Goal: Information Seeking & Learning: Understand process/instructions

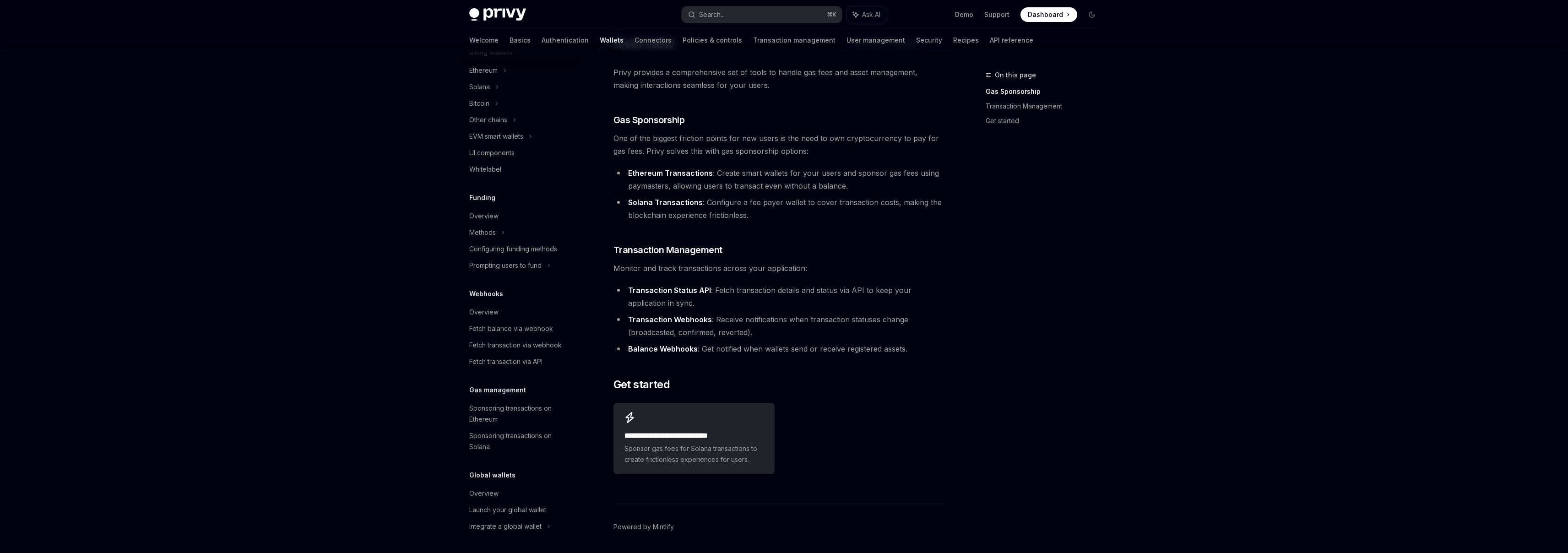
scroll to position [65, 0]
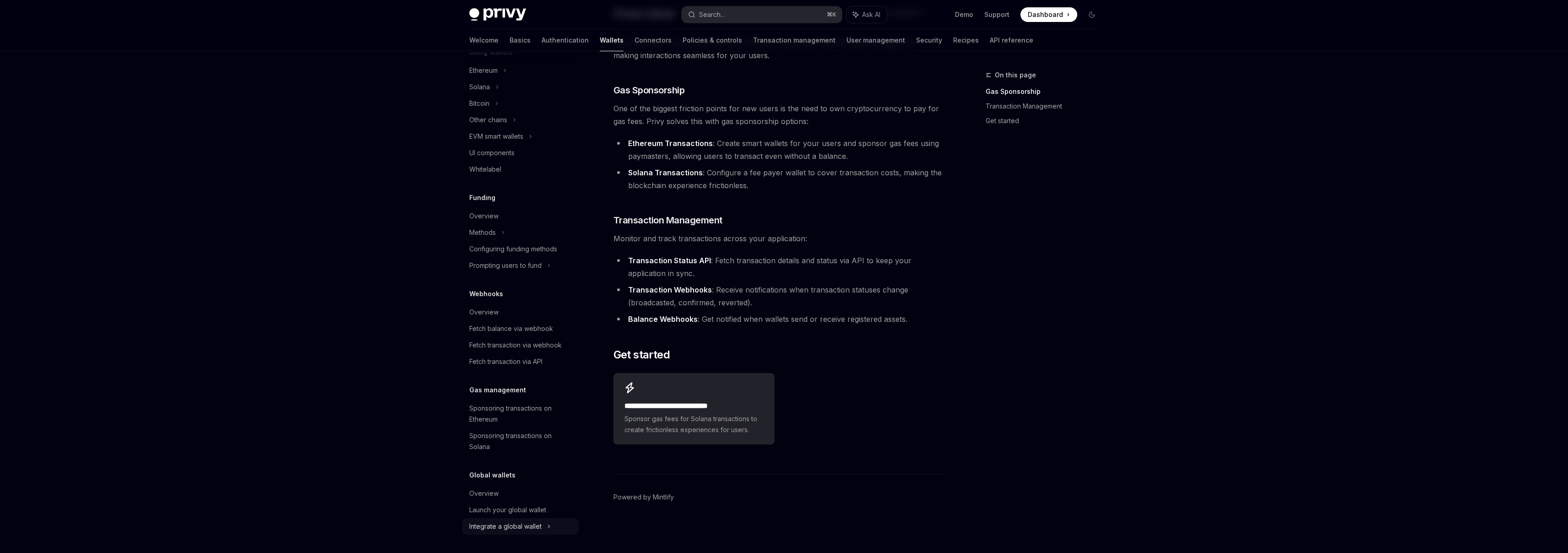
click at [490, 109] on div "Integrate a global wallet" at bounding box center [479, 103] width 20 height 11
type textarea "*"
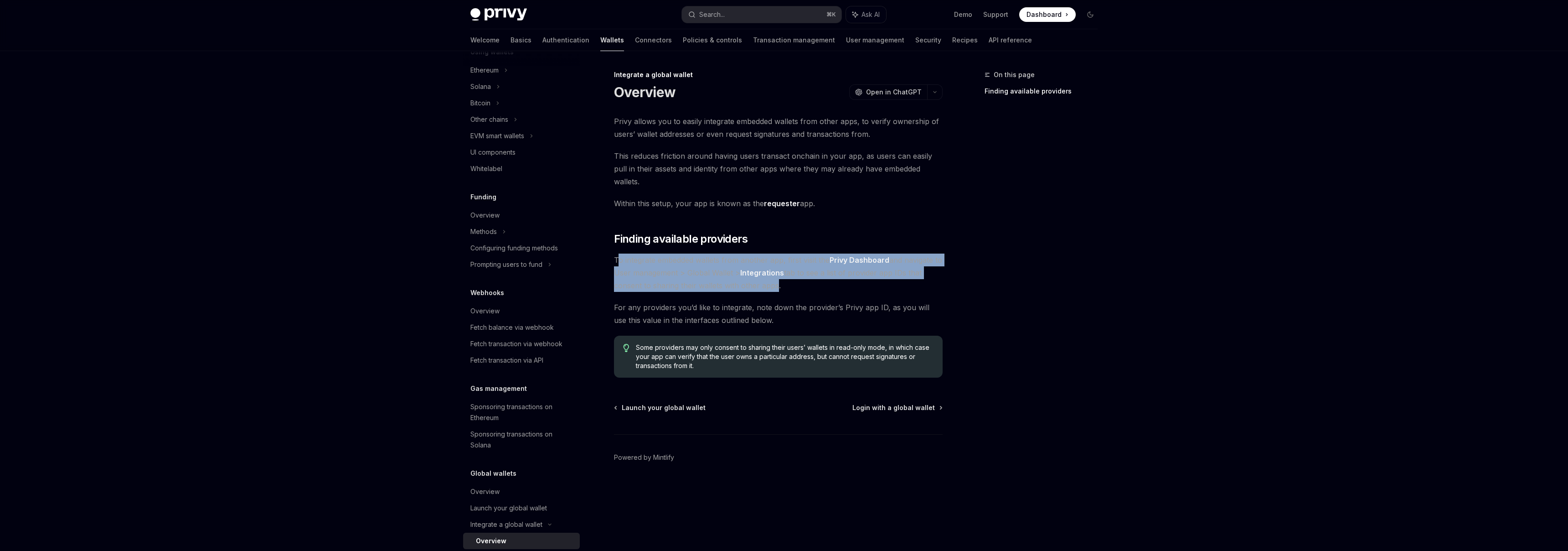
drag, startPoint x: 625, startPoint y: 247, endPoint x: 773, endPoint y: 276, distance: 150.8
click at [773, 276] on span "To integrate embedded wallets from another app, first visit the Privy Dashboard…" at bounding box center [779, 272] width 329 height 38
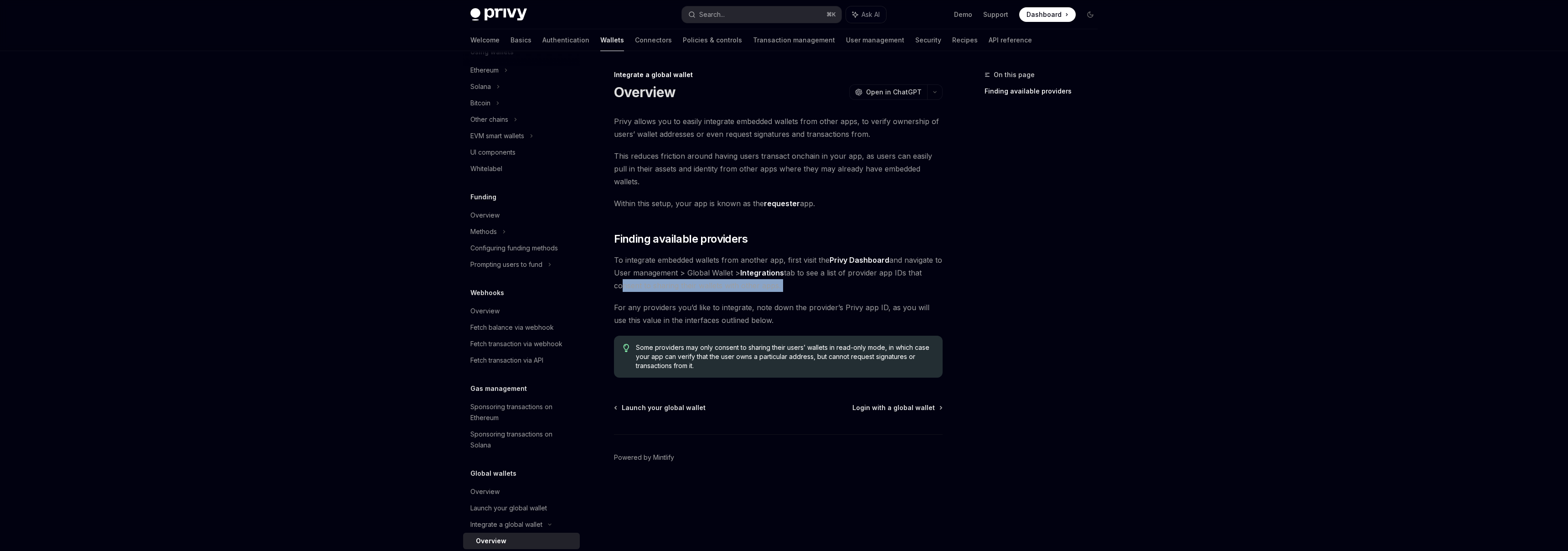
drag, startPoint x: 617, startPoint y: 276, endPoint x: 764, endPoint y: 286, distance: 147.3
click at [764, 286] on div "Privy allows you to easily integrate embedded wallets from other apps, to verif…" at bounding box center [779, 246] width 329 height 262
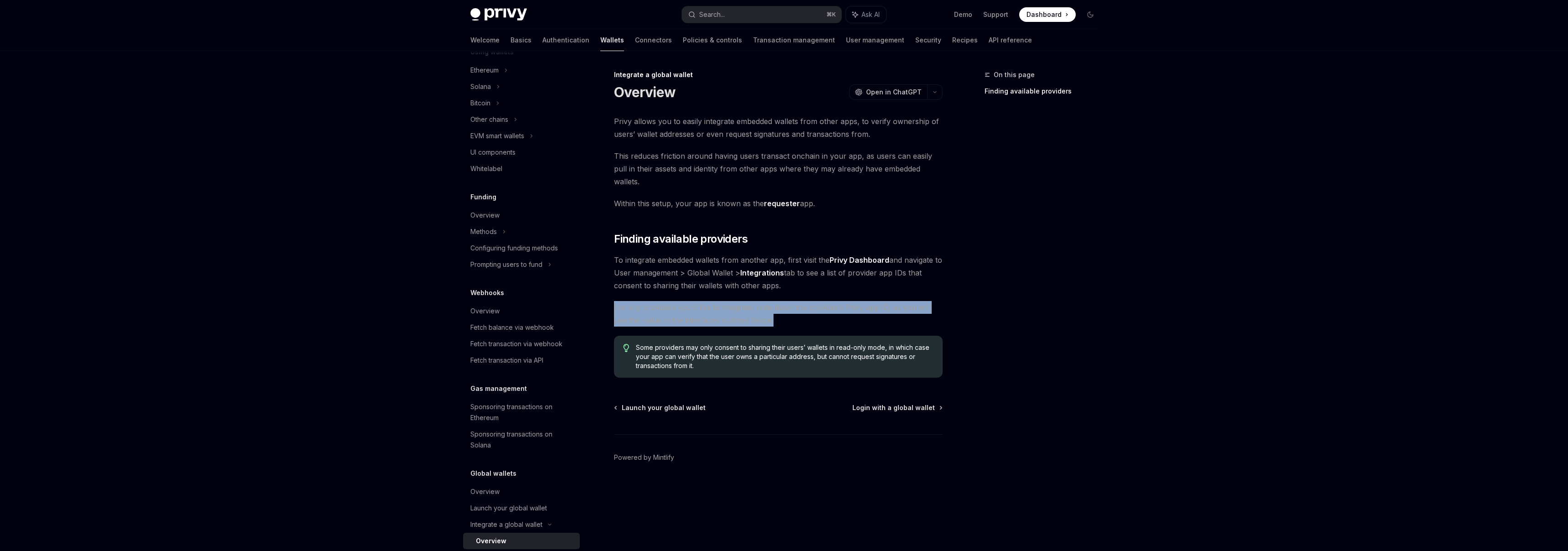
drag, startPoint x: 614, startPoint y: 295, endPoint x: 781, endPoint y: 302, distance: 167.1
click at [781, 302] on div "Integrate a global wallet Overview OpenAI Open in ChatGPT OpenAI Open in ChatGP…" at bounding box center [693, 310] width 503 height 482
click at [781, 302] on span "For any providers you’d like to integrate, note down the provider’s Privy app I…" at bounding box center [779, 314] width 329 height 26
